Goal: Task Accomplishment & Management: Manage account settings

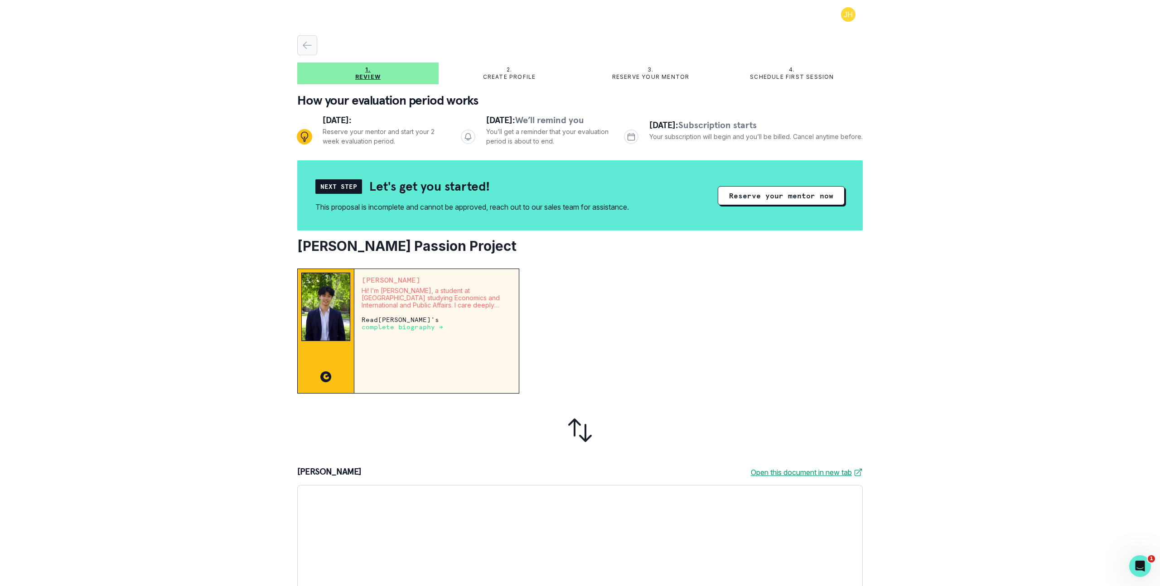
click at [304, 36] on button "button" at bounding box center [307, 45] width 20 height 20
drag, startPoint x: 843, startPoint y: 12, endPoint x: 848, endPoint y: 23, distance: 12.2
click at [843, 12] on button at bounding box center [847, 14] width 29 height 14
click at [858, 43] on button "Log out" at bounding box center [877, 37] width 101 height 16
click at [239, 90] on div "1. Review 2. Create profile 3. Reserve your mentor 4. Schedule first session Ho…" at bounding box center [580, 293] width 1160 height 586
